Goal: Information Seeking & Learning: Learn about a topic

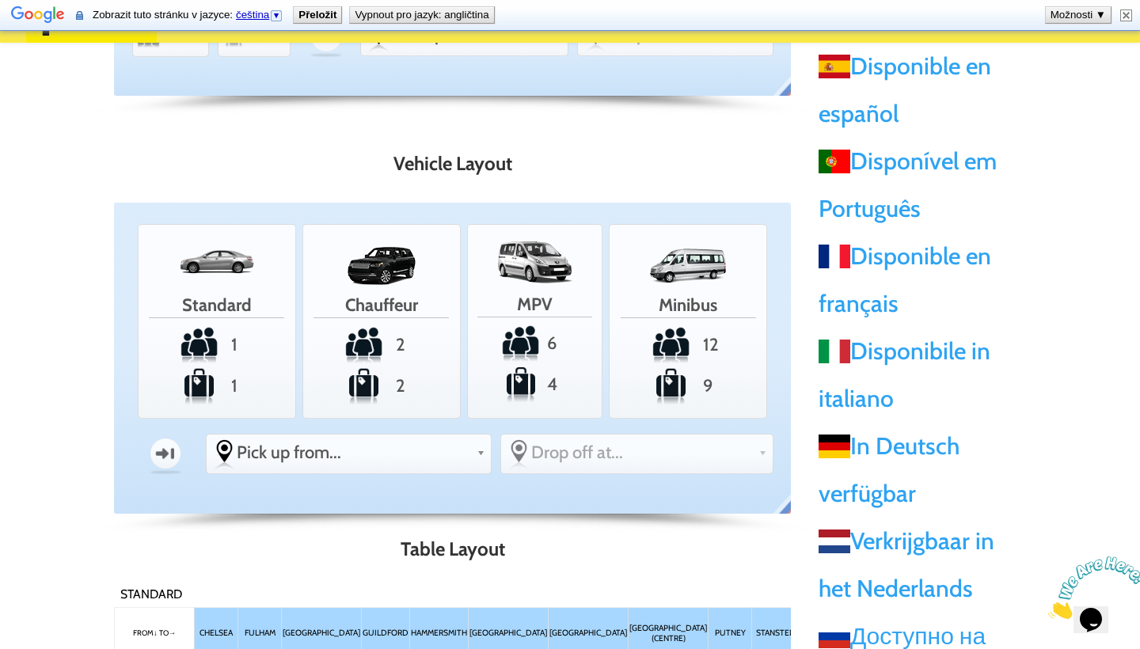
scroll to position [383, 0]
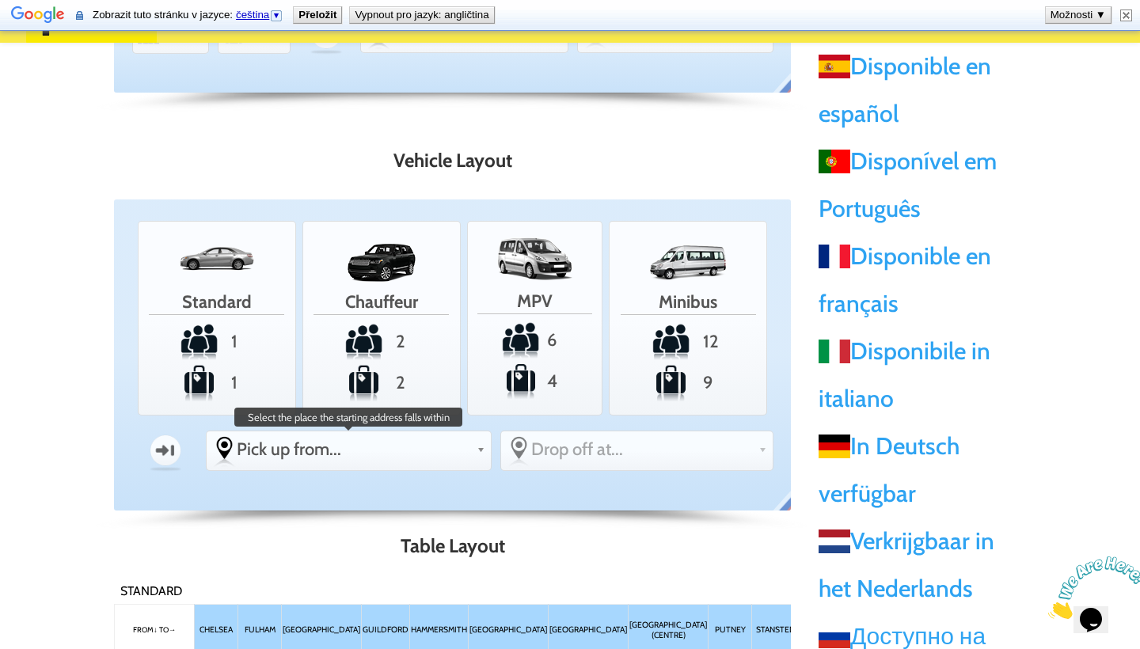
click at [355, 451] on span "Pick up from..." at bounding box center [354, 449] width 234 height 21
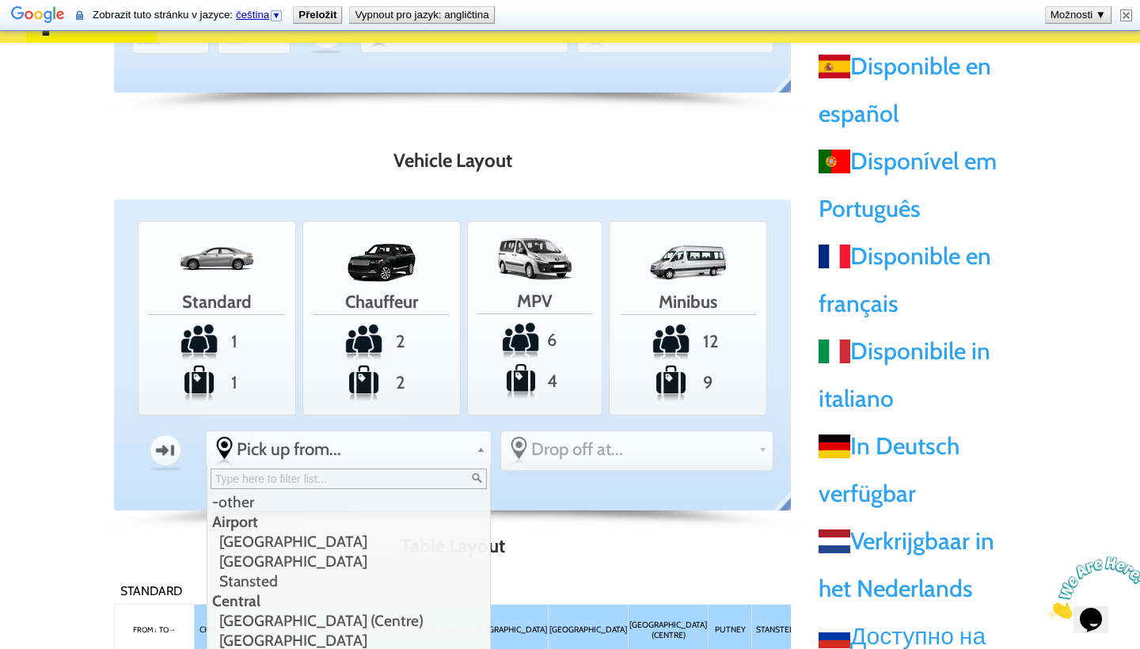
click at [568, 542] on h3 "Table Layout" at bounding box center [452, 550] width 677 height 29
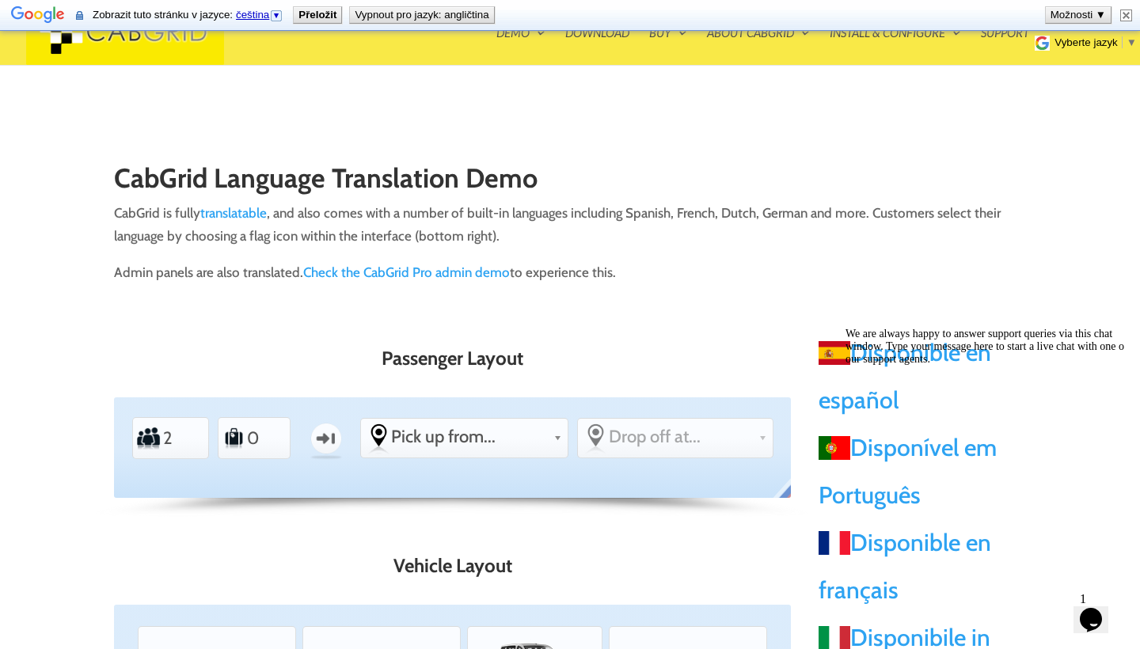
scroll to position [0, 0]
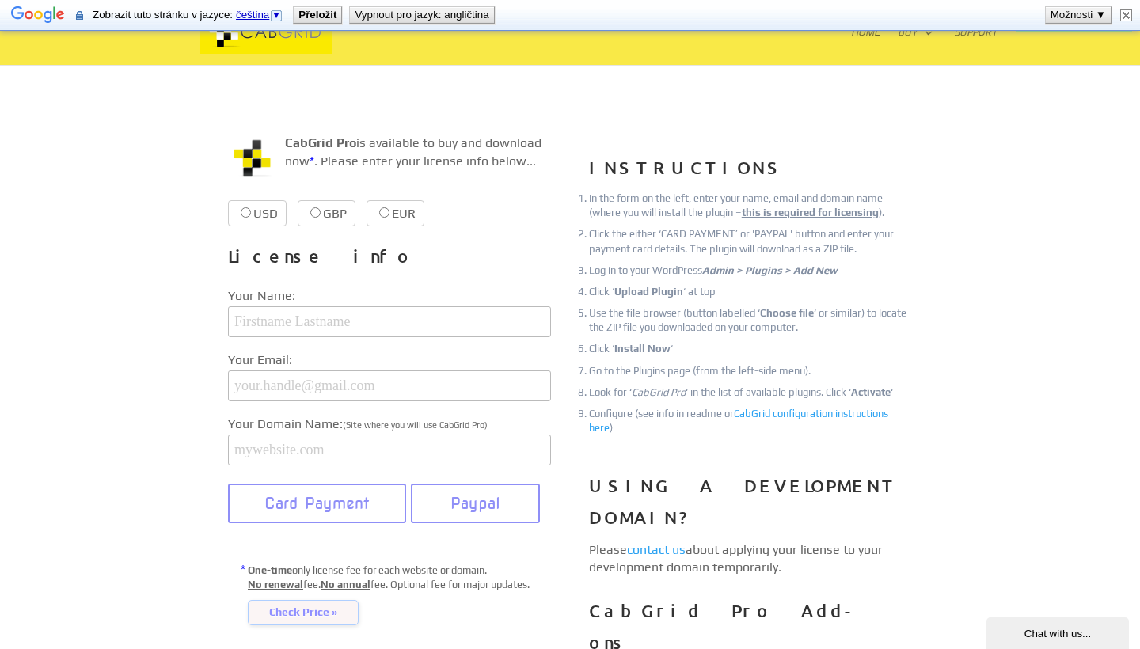
scroll to position [192, 0]
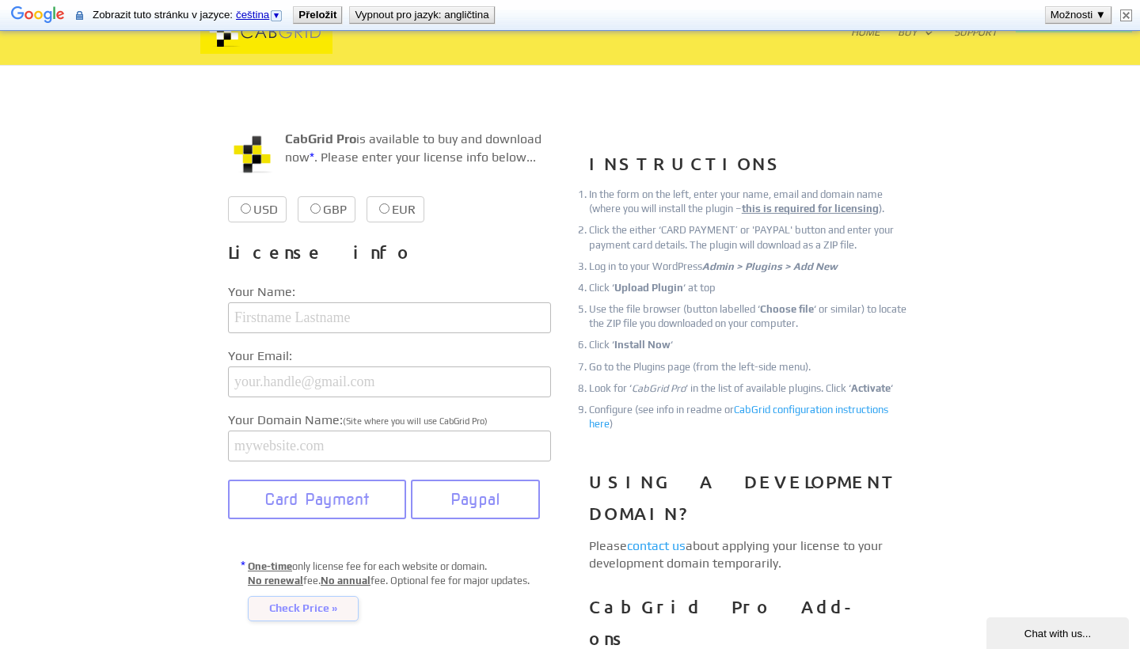
click at [379, 210] on input "EUR €38.99 €38.99" at bounding box center [384, 209] width 10 height 10
radio input "true"
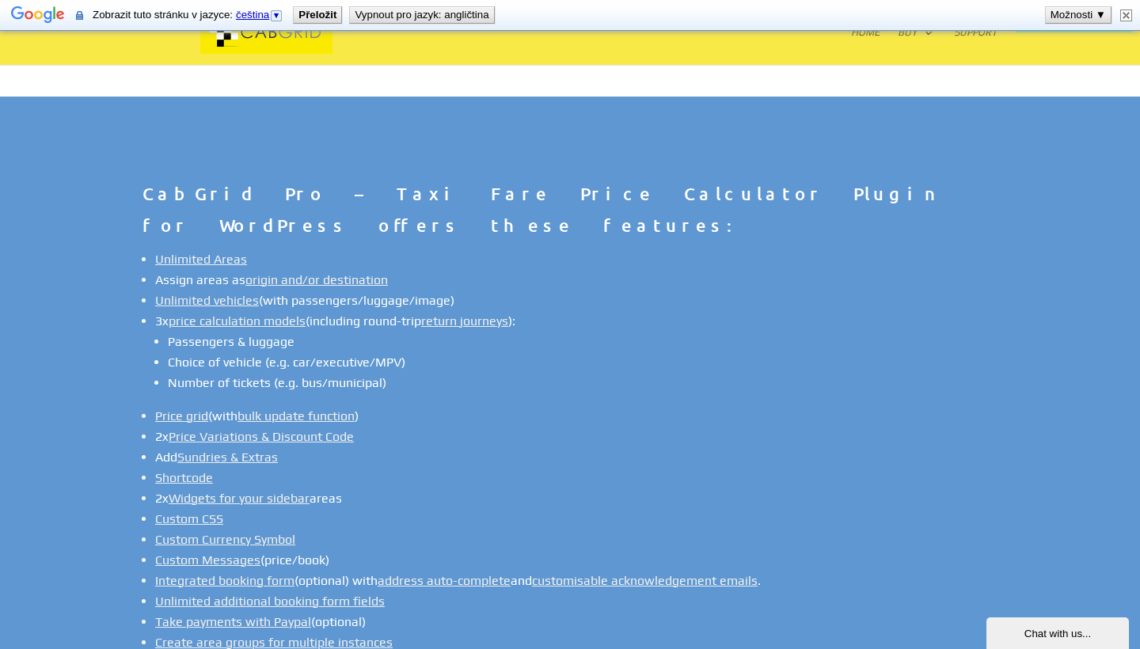
scroll to position [1073, 0]
click at [255, 314] on link "price calculation models" at bounding box center [237, 321] width 137 height 15
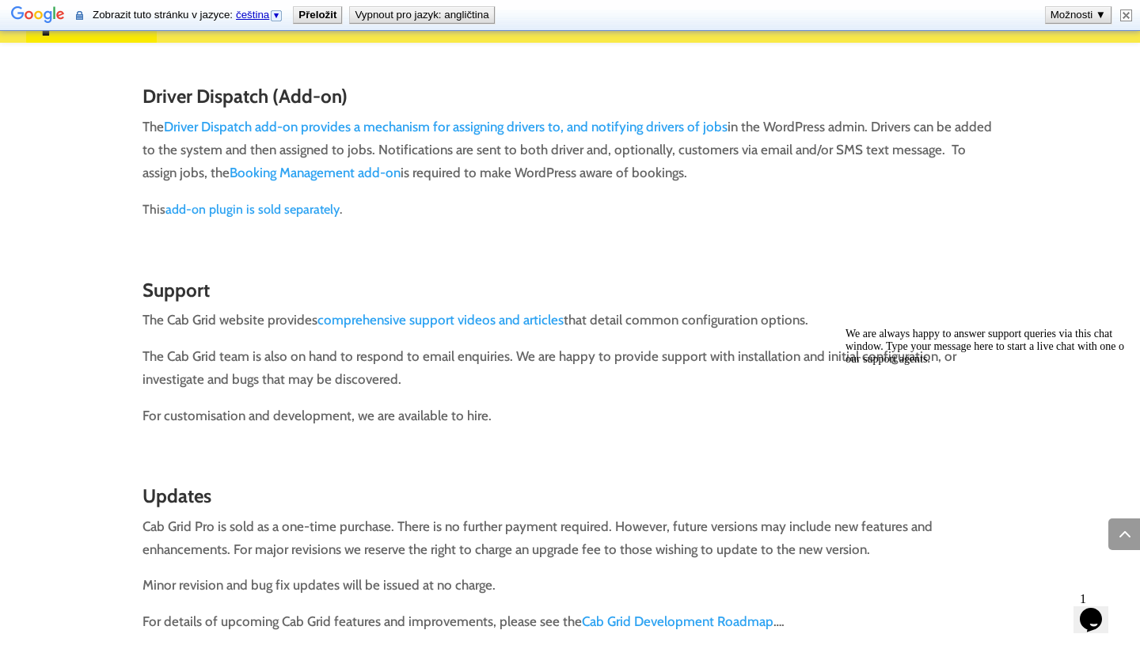
scroll to position [7973, 0]
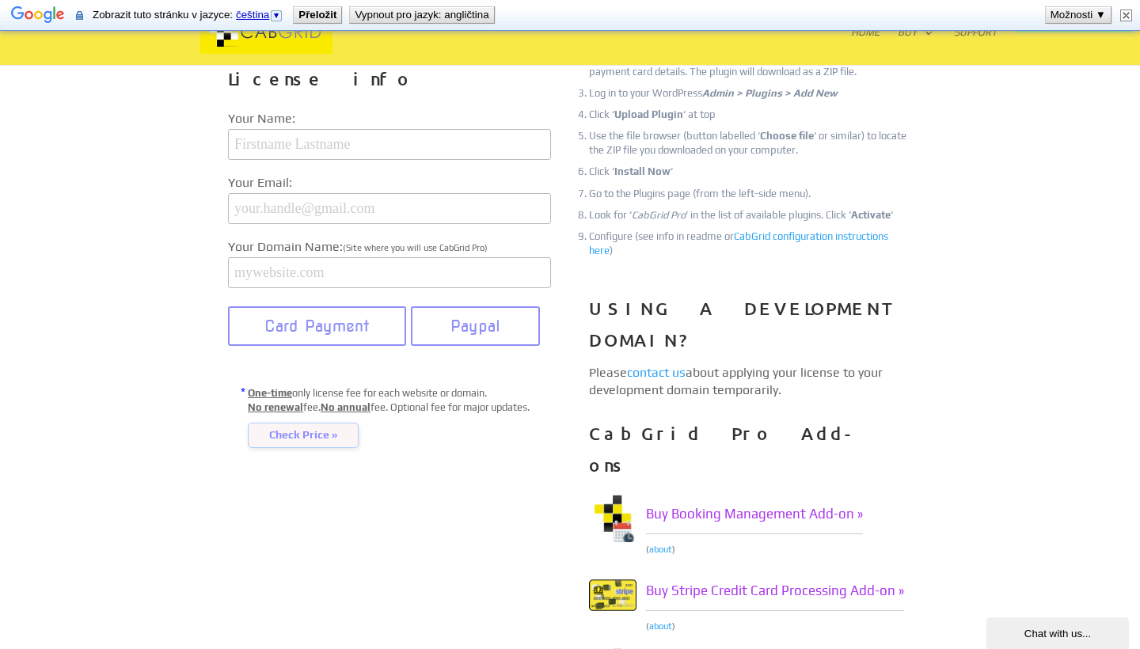
scroll to position [247, 0]
